Goal: Communication & Community: Answer question/provide support

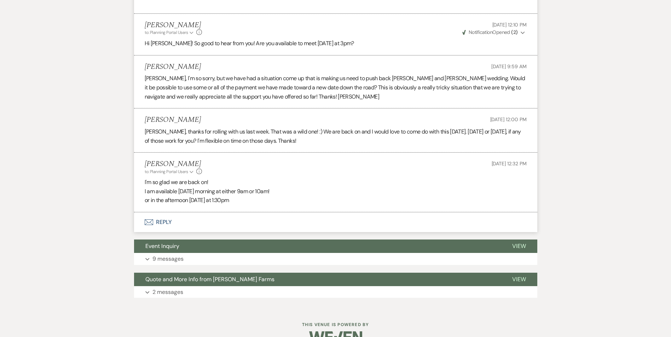
click at [248, 196] on p "or in the afternoon on sunday at 1:30pm" at bounding box center [336, 200] width 382 height 9
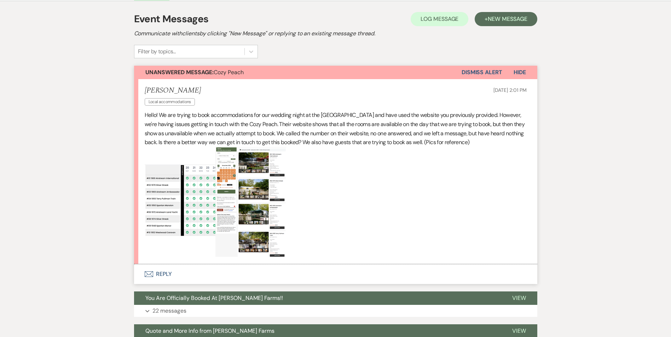
scroll to position [132, 0]
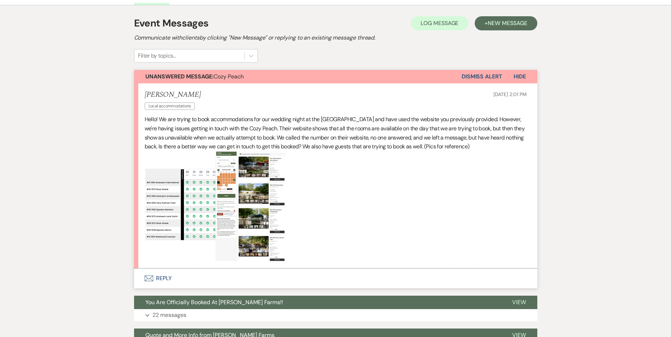
click at [160, 280] on button "Envelope Reply" at bounding box center [335, 279] width 403 height 20
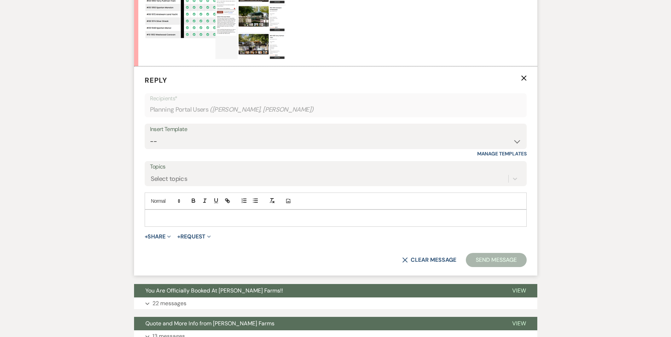
scroll to position [344, 0]
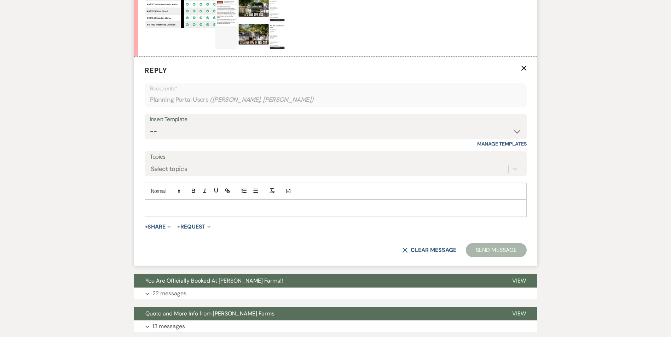
click at [177, 211] on p at bounding box center [335, 208] width 370 height 8
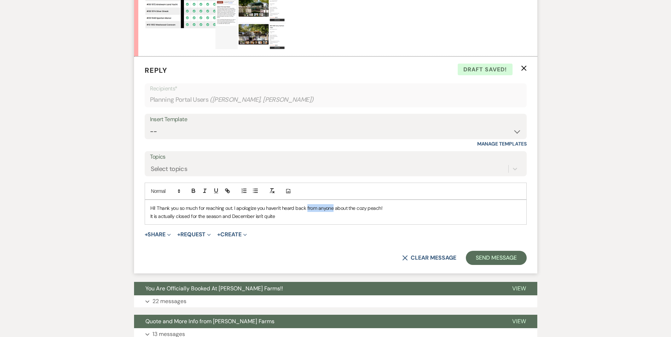
drag, startPoint x: 333, startPoint y: 209, endPoint x: 306, endPoint y: 210, distance: 26.9
click at [306, 210] on p "Hi! Thank you so much for reaching out. I apologize you haven't heard back from…" at bounding box center [335, 208] width 370 height 8
click at [283, 215] on p "It is actually closed for the season and December isn't quite" at bounding box center [335, 216] width 370 height 8
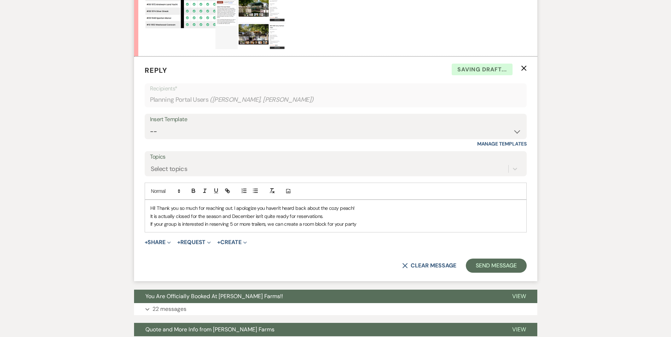
click at [358, 223] on p "If your group is interested in reserving 5 or more trailers, we can create a ro…" at bounding box center [335, 224] width 370 height 8
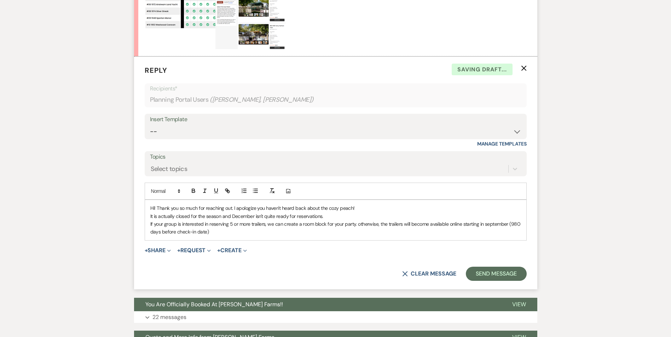
click at [515, 224] on p "If your group is interested in reserving 5 or more trailers, we can create a ro…" at bounding box center [335, 228] width 370 height 16
click at [237, 229] on p "If your group is interested in reserving 5 or more trailers, we can create a ro…" at bounding box center [335, 228] width 370 height 16
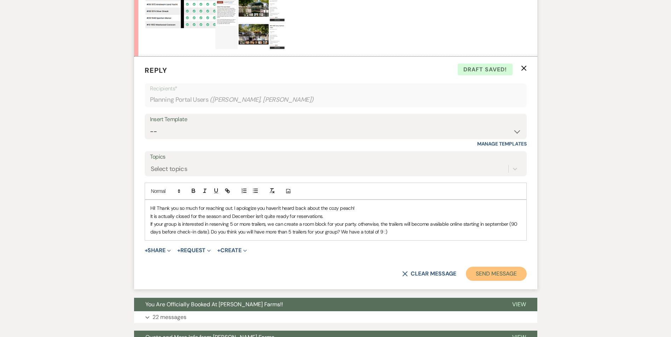
click at [498, 271] on button "Send Message" at bounding box center [496, 274] width 60 height 14
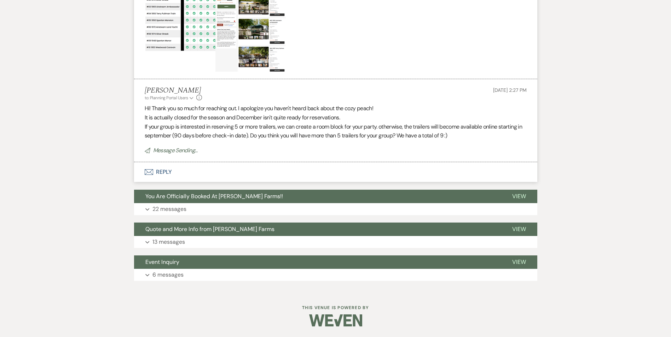
scroll to position [321, 0]
click at [175, 209] on p "22 messages" at bounding box center [169, 209] width 34 height 9
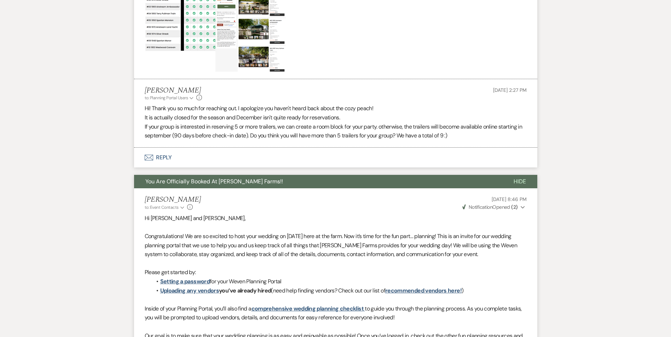
click at [166, 179] on span "You Are Officially Booked At [PERSON_NAME] Farms!!" at bounding box center [214, 181] width 138 height 7
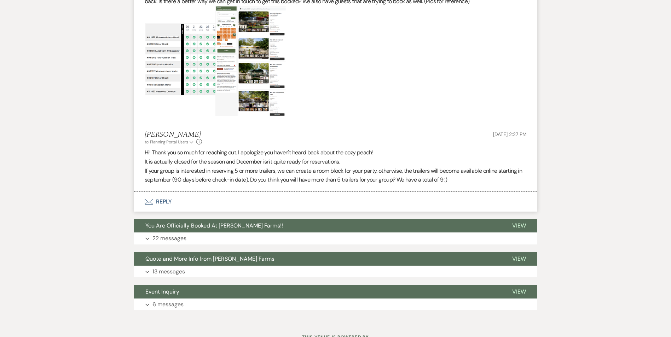
scroll to position [306, 0]
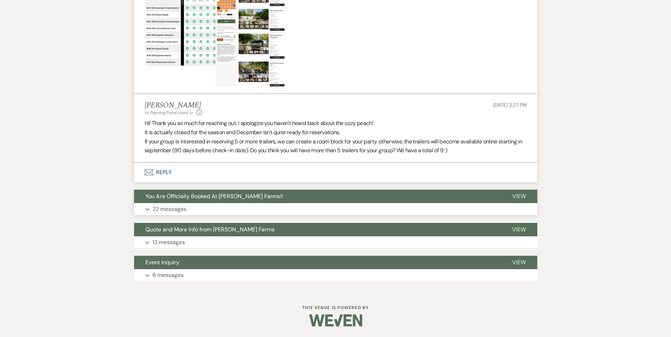
click at [162, 210] on p "22 messages" at bounding box center [169, 209] width 34 height 9
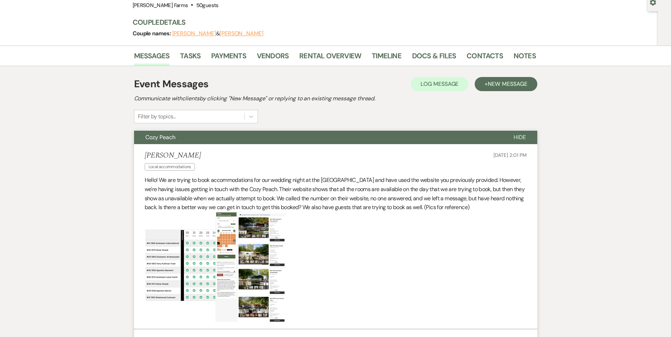
scroll to position [0, 0]
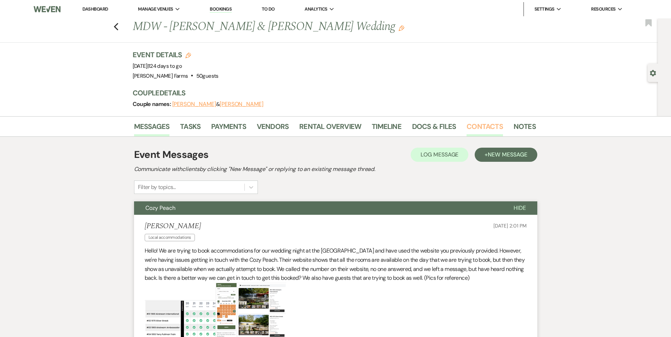
click at [475, 122] on link "Contacts" at bounding box center [484, 129] width 36 height 16
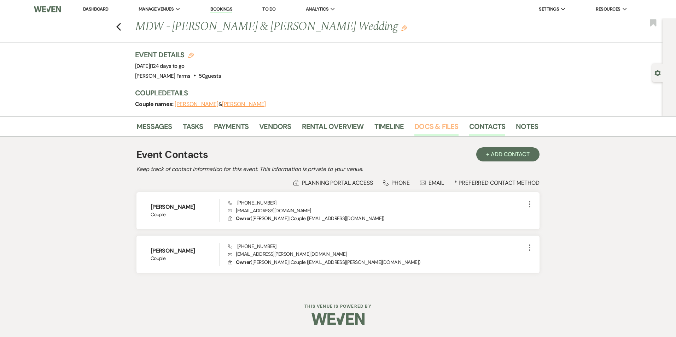
click at [434, 123] on link "Docs & Files" at bounding box center [436, 129] width 44 height 16
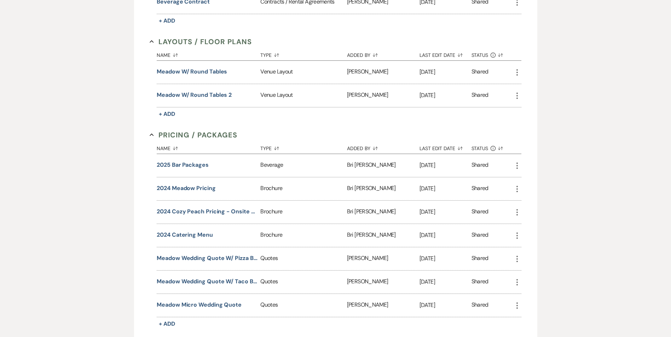
scroll to position [84, 0]
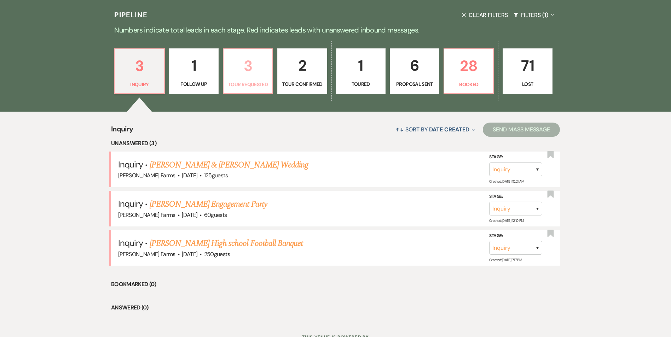
click at [248, 75] on p "3" at bounding box center [248, 66] width 40 height 24
select select "2"
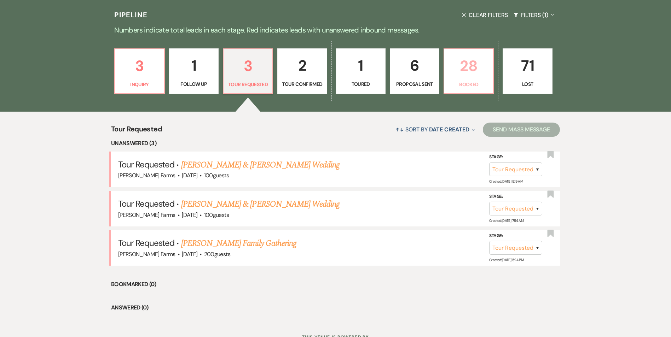
click at [474, 75] on p "28" at bounding box center [468, 66] width 40 height 24
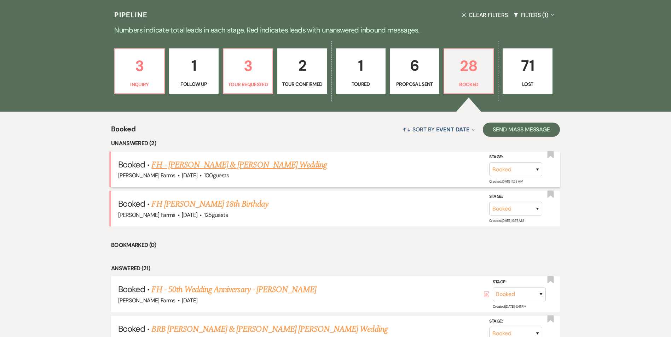
click at [212, 169] on link "FH - Jeff Portik & Aleks Lofek's Wedding" at bounding box center [238, 165] width 175 height 13
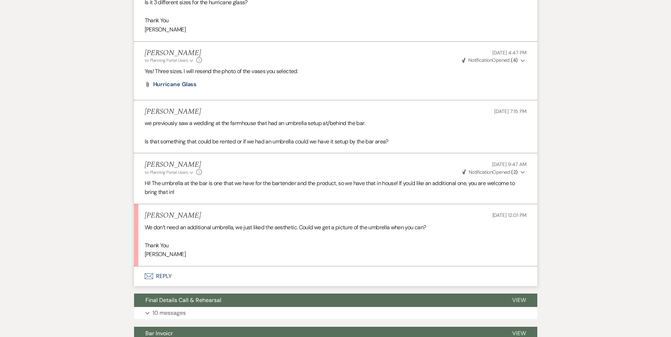
scroll to position [3863, 0]
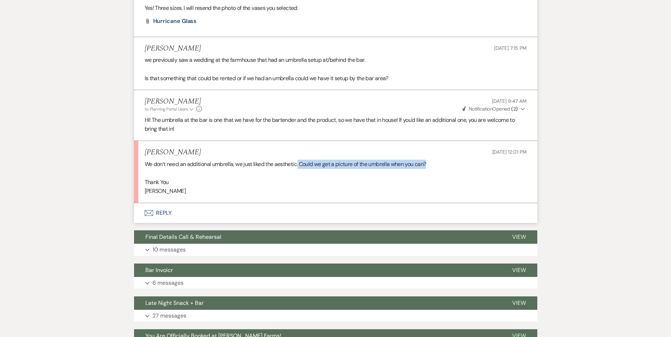
drag, startPoint x: 299, startPoint y: 172, endPoint x: 450, endPoint y: 173, distance: 150.6
click at [450, 169] on p "We don’t need an additional umbrella, we just liked the aesthetic. Could we get…" at bounding box center [336, 164] width 382 height 9
drag, startPoint x: 450, startPoint y: 173, endPoint x: 366, endPoint y: 174, distance: 83.4
click at [366, 169] on p "We don’t need an additional umbrella, we just liked the aesthetic. Could we get…" at bounding box center [336, 164] width 382 height 9
click at [162, 223] on button "Envelope Reply" at bounding box center [335, 213] width 403 height 20
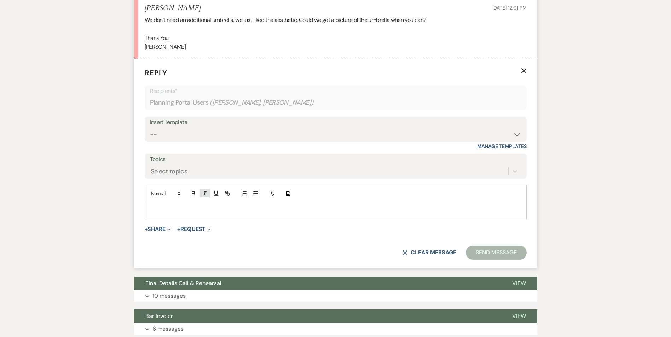
scroll to position [4012, 0]
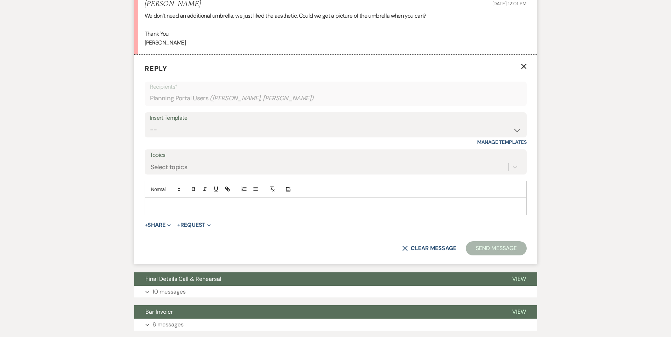
click at [192, 210] on p at bounding box center [335, 207] width 370 height 8
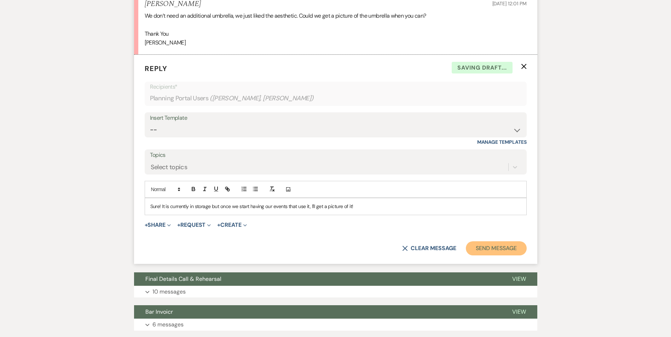
click at [482, 256] on button "Send Message" at bounding box center [496, 248] width 60 height 14
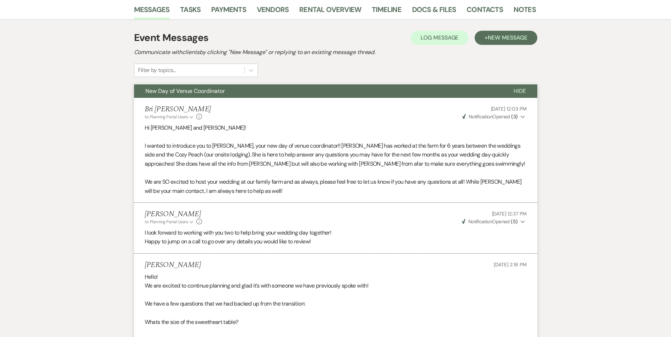
scroll to position [0, 0]
